Goal: Transaction & Acquisition: Purchase product/service

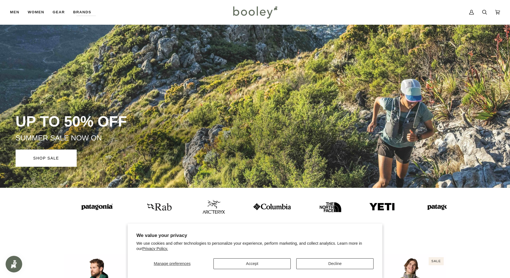
drag, startPoint x: 267, startPoint y: 255, endPoint x: 265, endPoint y: 258, distance: 3.9
click at [267, 255] on div "Manage preferences Accept Decline" at bounding box center [254, 261] width 237 height 15
click at [263, 263] on button "Accept" at bounding box center [251, 264] width 77 height 11
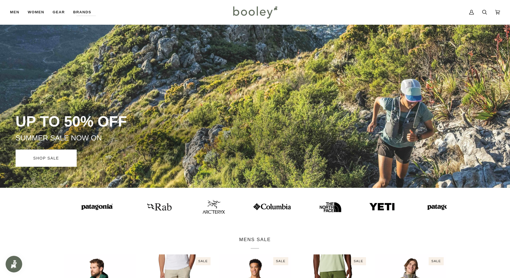
click at [74, 154] on link "SHOP SALE" at bounding box center [46, 158] width 61 height 17
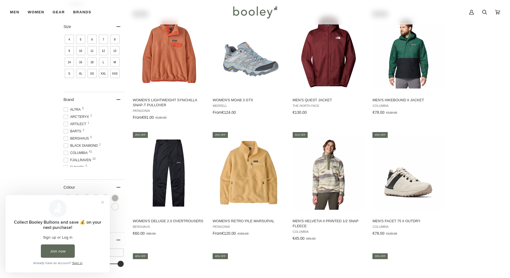
scroll to position [361, 0]
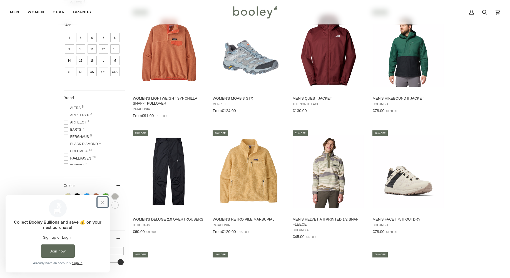
click at [100, 202] on button "Close prompt" at bounding box center [102, 202] width 10 height 10
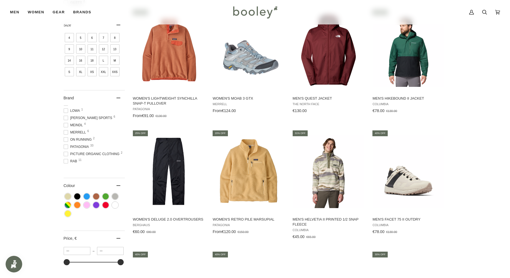
scroll to position [111, 0]
click at [67, 151] on span at bounding box center [66, 148] width 4 height 4
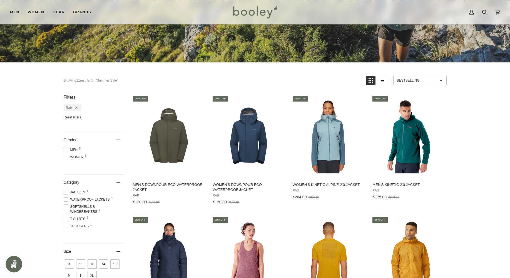
scroll to position [167, 0]
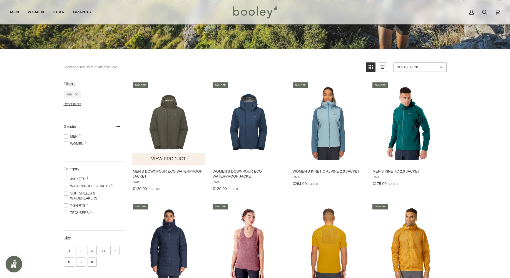
click at [171, 143] on img "Men's Downpour Eco Waterproof Jacket" at bounding box center [169, 124] width 74 height 74
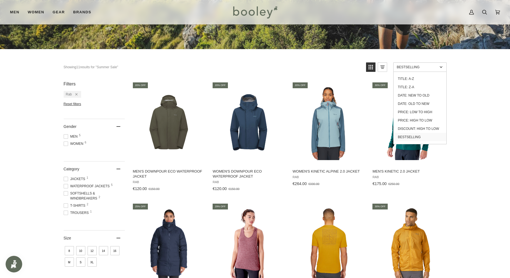
click at [416, 65] on link "Bestselling" at bounding box center [419, 66] width 53 height 9
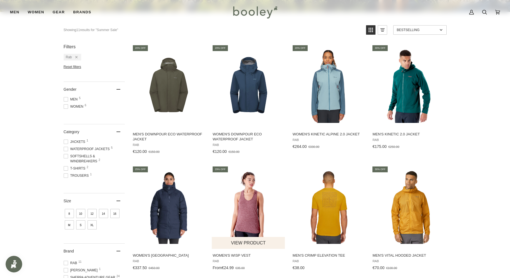
scroll to position [194, 0]
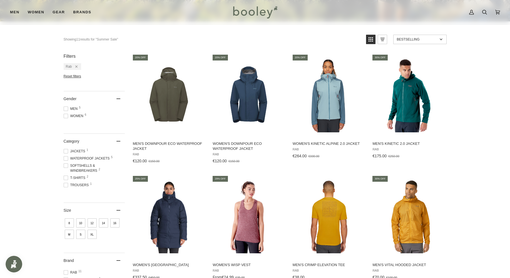
click at [69, 110] on span "Men 5" at bounding box center [72, 108] width 16 height 5
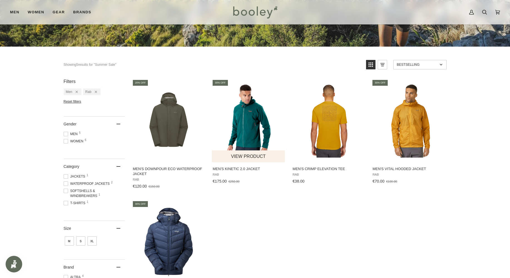
scroll to position [222, 0]
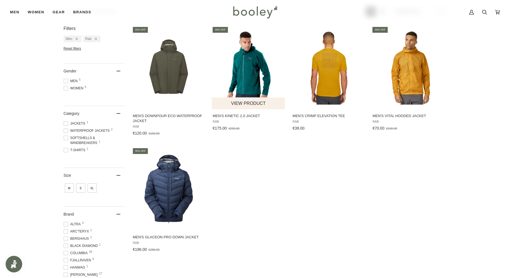
click at [240, 69] on img "Men's Kinetic 2.0 Jacket" at bounding box center [249, 68] width 74 height 74
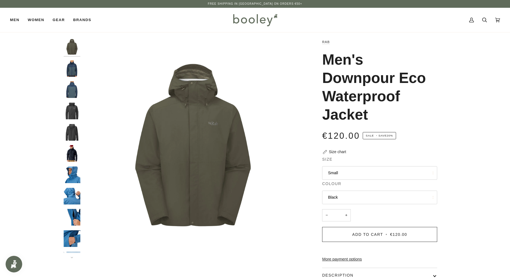
click at [363, 175] on button "Small" at bounding box center [379, 173] width 115 height 14
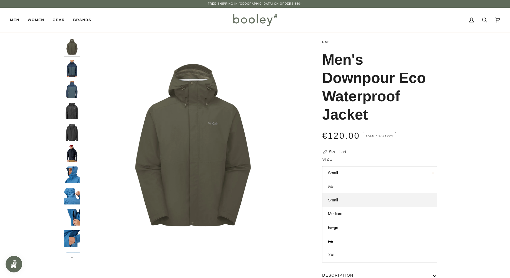
click at [332, 204] on link "Small" at bounding box center [379, 201] width 114 height 14
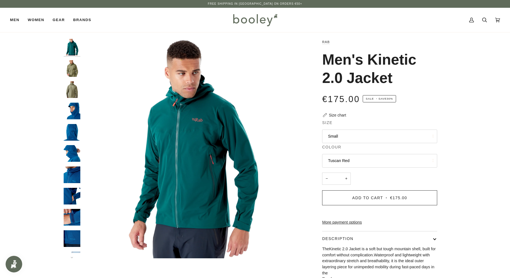
click button "Small"
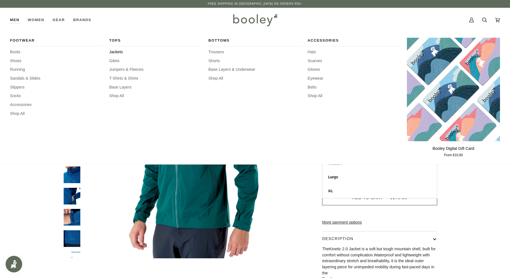
click span "Jackets"
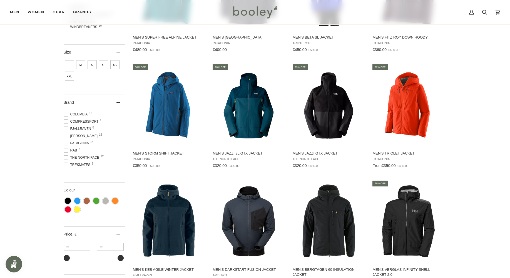
scroll to position [167, 0]
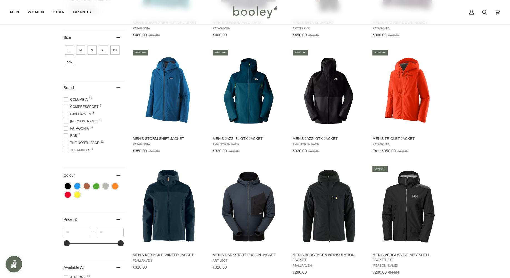
click at [71, 138] on span "Rab 7" at bounding box center [71, 135] width 15 height 5
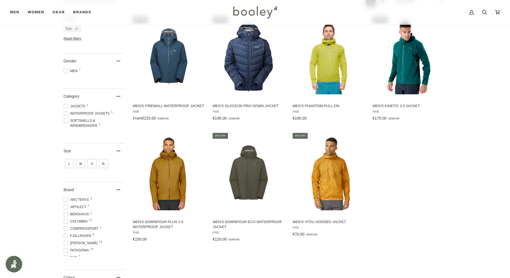
click at [66, 201] on span at bounding box center [66, 200] width 4 height 4
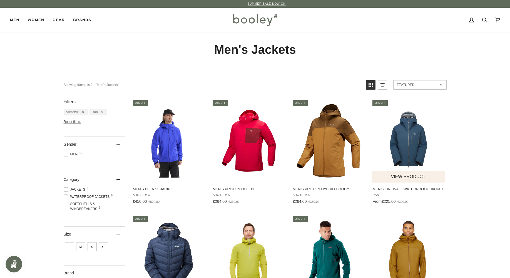
click at [410, 171] on button "View product" at bounding box center [407, 177] width 73 height 12
click at [429, 147] on img "Men's Firewall Waterproof Jacket" at bounding box center [408, 141] width 74 height 74
click at [248, 22] on img at bounding box center [255, 20] width 49 height 16
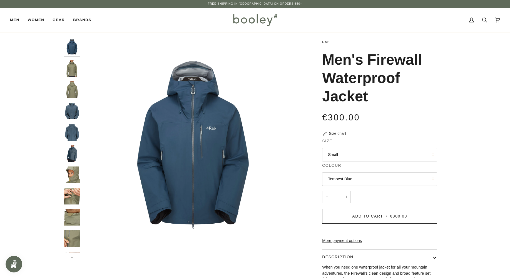
click at [376, 160] on button "Small" at bounding box center [379, 155] width 115 height 14
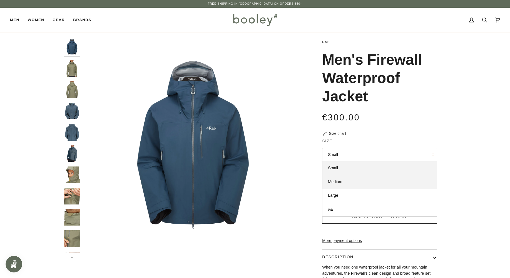
click at [367, 185] on link "Medium" at bounding box center [379, 182] width 114 height 14
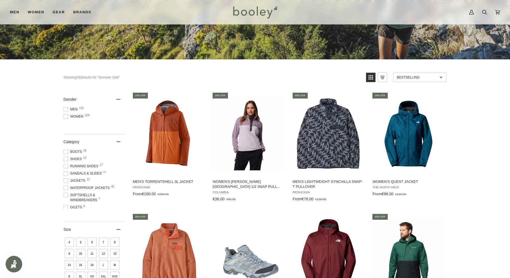
scroll to position [167, 0]
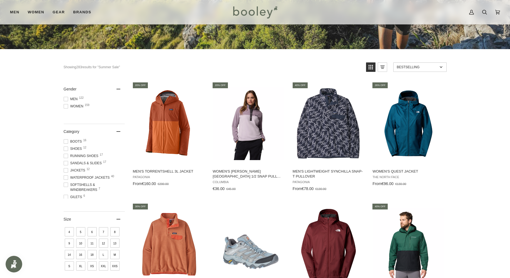
click at [67, 95] on div "Gender" at bounding box center [94, 89] width 61 height 15
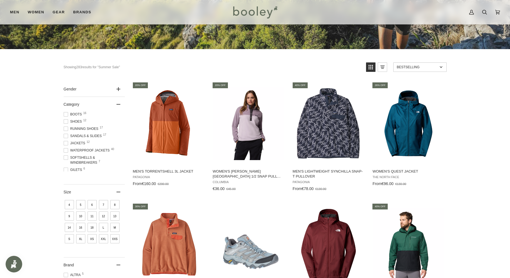
click at [85, 85] on div "Gender" at bounding box center [94, 89] width 61 height 15
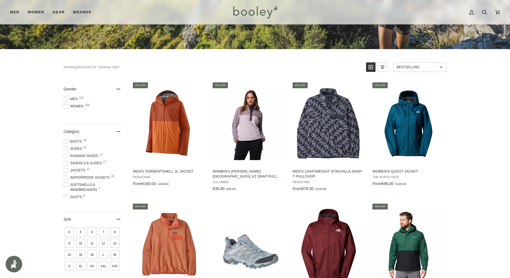
click at [71, 100] on span "Men 122" at bounding box center [72, 99] width 16 height 5
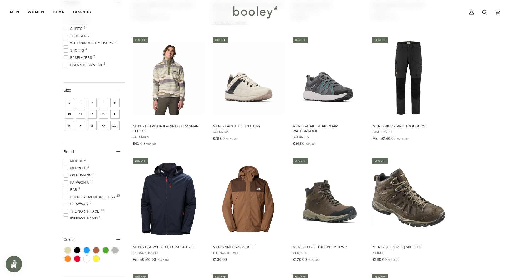
scroll to position [92, 0]
click at [66, 187] on span at bounding box center [66, 185] width 4 height 4
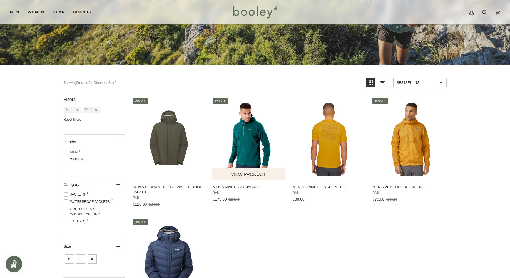
scroll to position [139, 0]
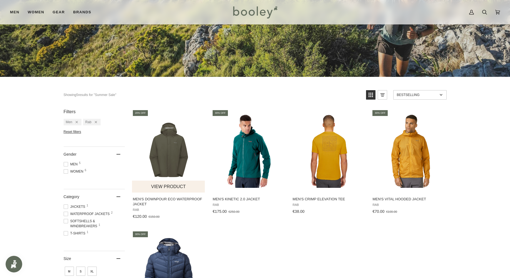
click at [193, 169] on img "Men's Downpour Eco Waterproof Jacket" at bounding box center [169, 151] width 74 height 74
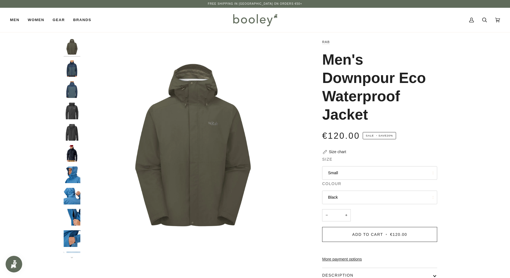
drag, startPoint x: 366, startPoint y: 104, endPoint x: 313, endPoint y: 63, distance: 66.9
click at [313, 63] on div "Rab Men's Downpour Eco Waterproof Jacket €120.00 Sale • Save 20% Size chart Siz…" at bounding box center [374, 197] width 125 height 316
copy h1 "Men's Downpour Eco Waterproof Jacket"
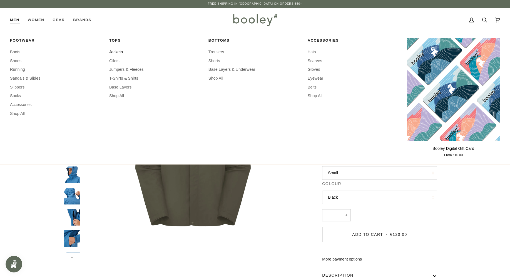
click at [120, 51] on span "Jackets" at bounding box center [155, 52] width 93 height 6
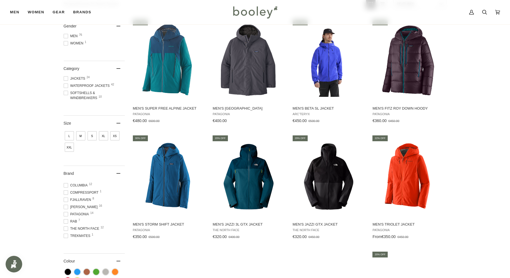
scroll to position [111, 0]
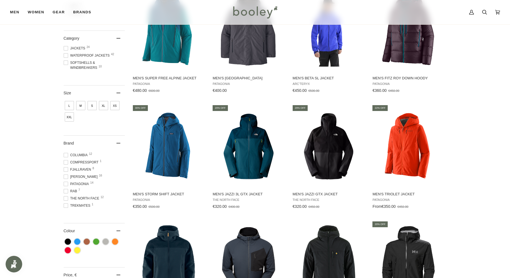
click at [68, 191] on span "Rab 7" at bounding box center [71, 191] width 15 height 5
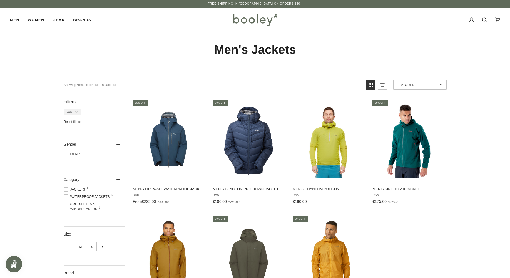
click at [66, 154] on span at bounding box center [66, 154] width 4 height 4
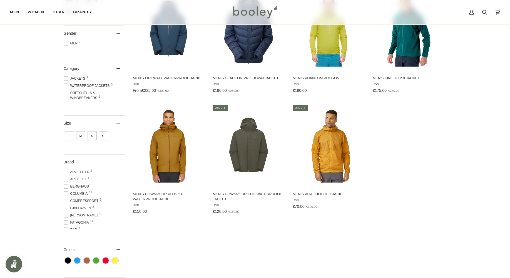
click at [81, 138] on span "M" at bounding box center [80, 135] width 9 height 9
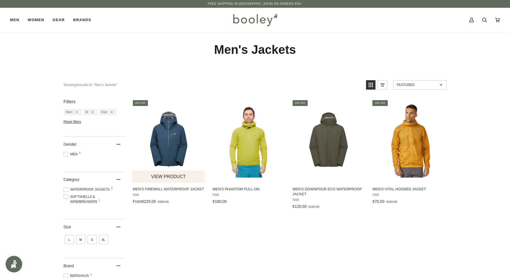
click at [160, 164] on img "Men's Firewall Waterproof Jacket" at bounding box center [169, 141] width 74 height 74
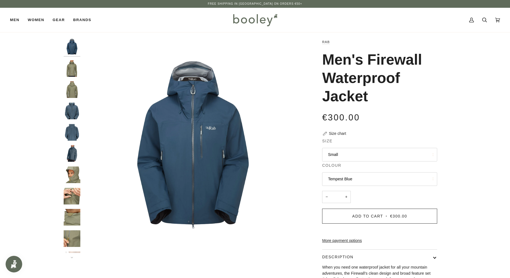
click at [379, 152] on button "Small" at bounding box center [379, 155] width 115 height 14
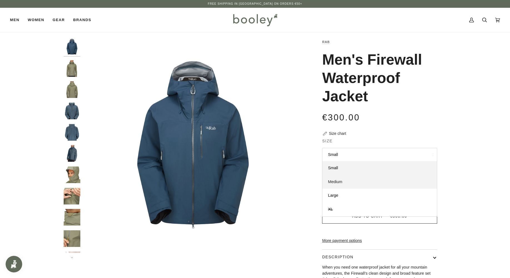
click at [361, 183] on link "Medium" at bounding box center [379, 182] width 114 height 14
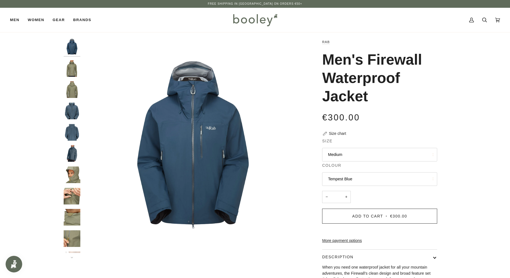
click at [361, 183] on button "Tempest Blue" at bounding box center [379, 179] width 115 height 14
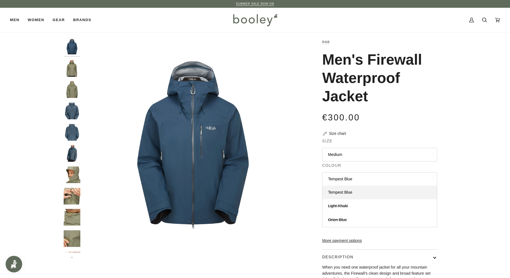
click at [433, 96] on h1 "Men's Firewall Waterproof Jacket" at bounding box center [377, 78] width 111 height 55
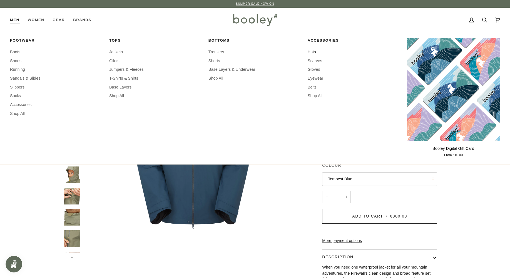
click at [311, 51] on span "Hats" at bounding box center [353, 52] width 93 height 6
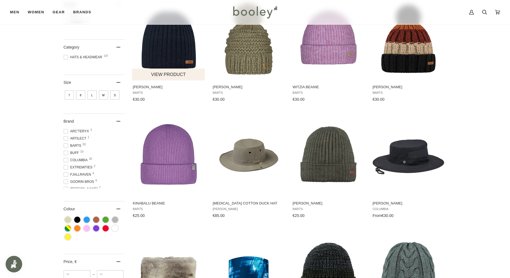
scroll to position [111, 0]
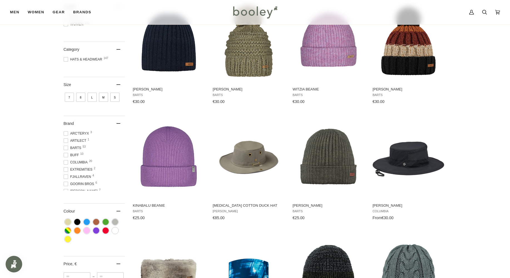
click at [84, 134] on span "Arc'teryx 3" at bounding box center [77, 133] width 27 height 5
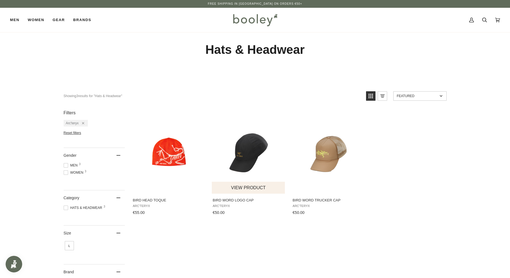
click at [246, 150] on img "Bird Word Logo Cap" at bounding box center [249, 153] width 74 height 74
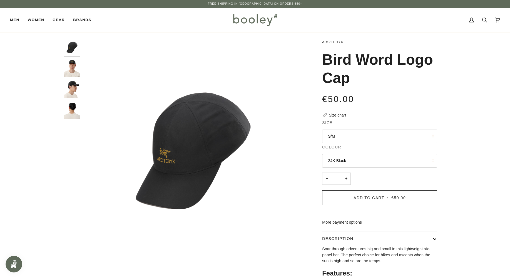
click at [342, 131] on button "S/M" at bounding box center [379, 137] width 115 height 14
click at [346, 151] on link "S/M" at bounding box center [379, 150] width 114 height 14
click at [224, 137] on img "Arc'Teryx Bird Word Logo Cap 24K Black - Booley Galway" at bounding box center [193, 149] width 220 height 220
click at [83, 68] on img "Arc'Teryx Bird Word Logo Cap 24K Black - Booley Galway" at bounding box center [193, 149] width 220 height 220
click at [65, 50] on img "Arc'Teryx Bird Word Logo Cap 24K Black - Booley Galway" at bounding box center [72, 47] width 17 height 17
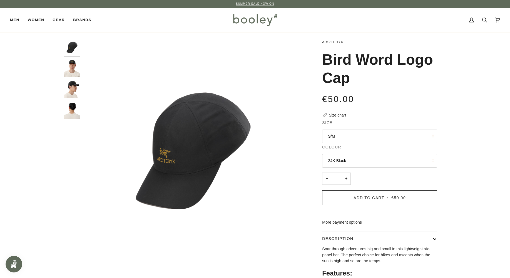
click at [72, 122] on div at bounding box center [73, 81] width 19 height 85
click at [73, 39] on img "Arc'Teryx Bird Word Logo Cap 24K Black - Booley Galway" at bounding box center [72, 47] width 17 height 17
click at [249, 2] on link "SUMMER SALE NOW ON" at bounding box center [255, 3] width 38 height 3
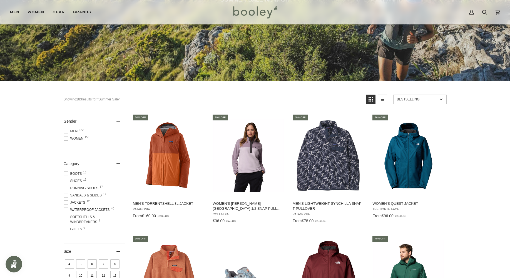
scroll to position [139, 0]
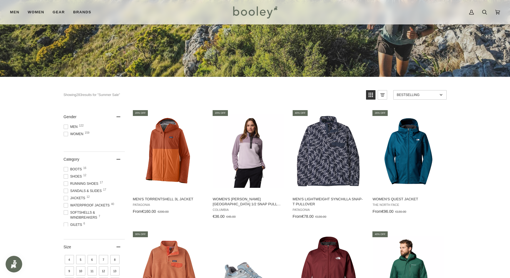
click at [67, 126] on span at bounding box center [66, 127] width 4 height 4
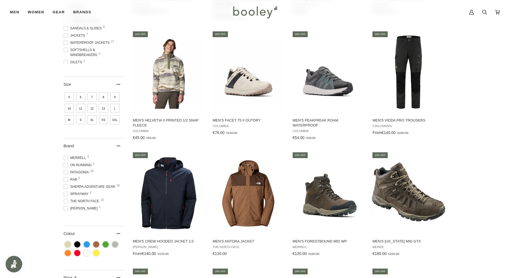
scroll to position [309, 0]
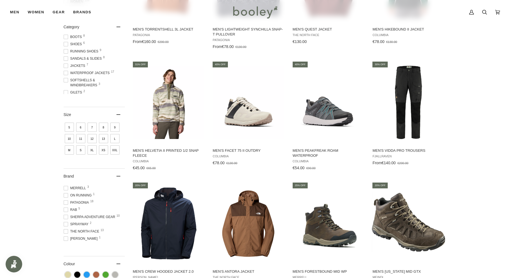
click at [70, 151] on span "M" at bounding box center [69, 150] width 9 height 9
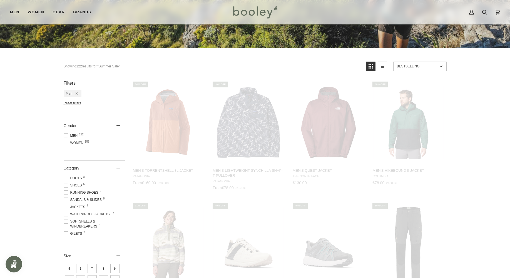
scroll to position [250, 0]
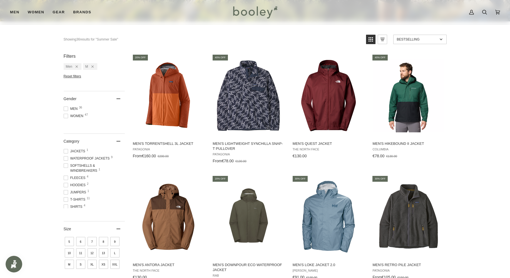
scroll to position [222, 0]
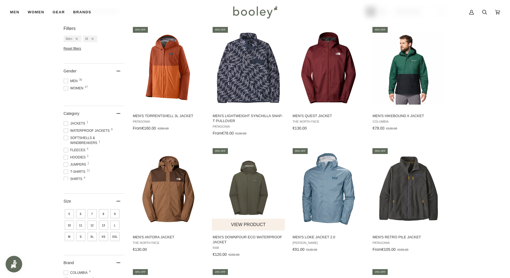
click at [242, 221] on button "View product" at bounding box center [248, 225] width 73 height 12
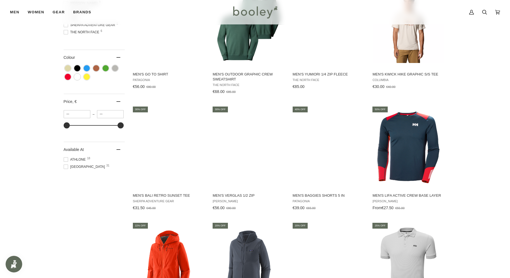
scroll to position [528, 0]
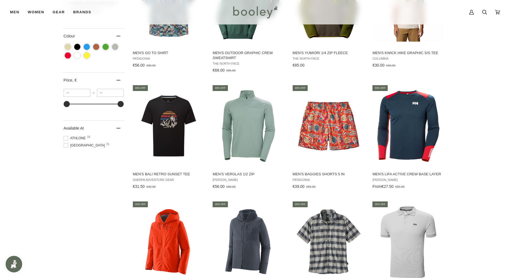
click at [64, 140] on span at bounding box center [66, 138] width 4 height 4
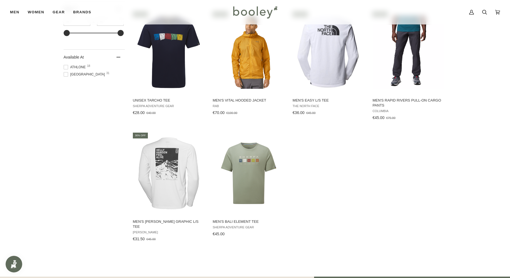
scroll to position [611, 0]
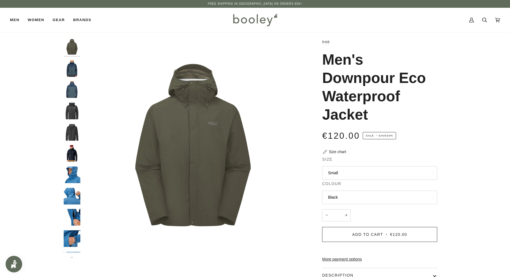
click at [348, 174] on button "Small" at bounding box center [379, 173] width 115 height 14
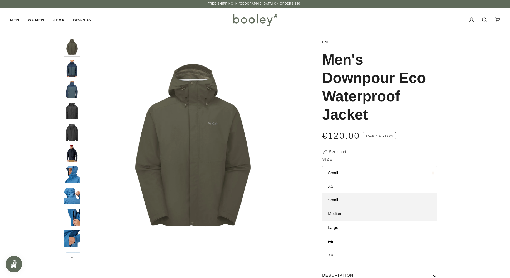
click at [348, 212] on link "Medium" at bounding box center [379, 214] width 114 height 14
